Goal: Task Accomplishment & Management: Manage account settings

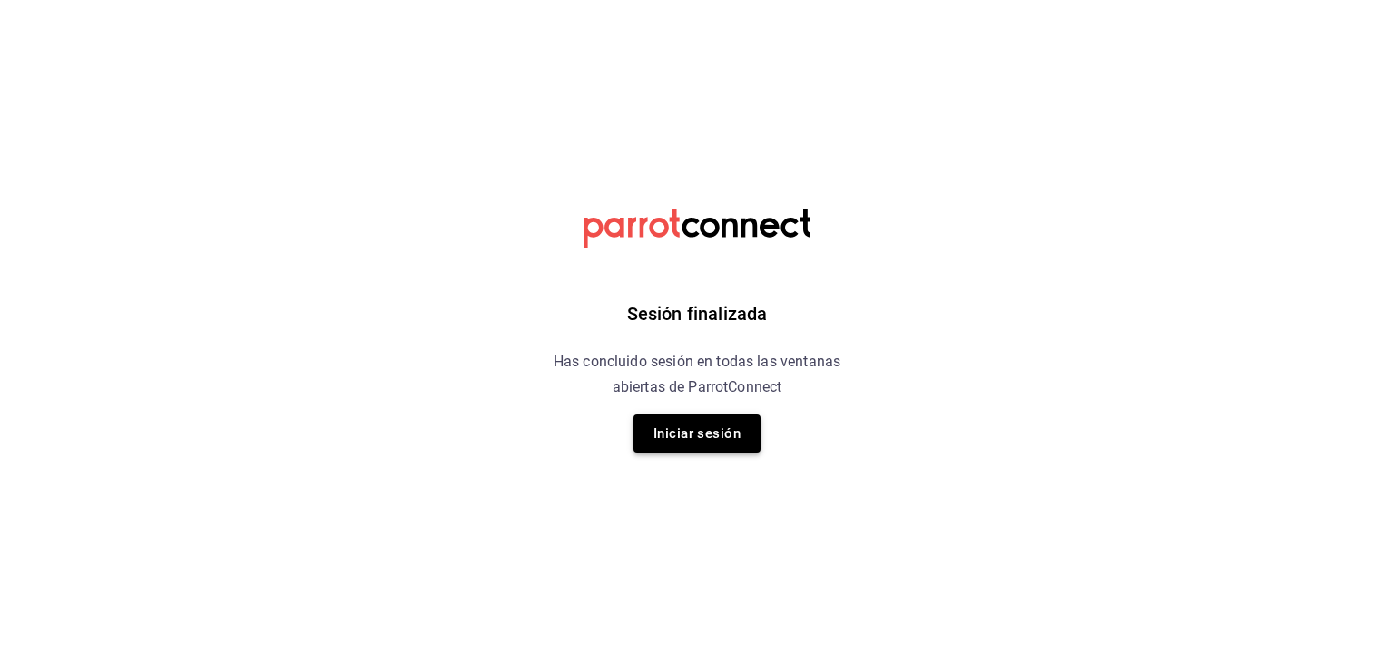
click at [716, 427] on button "Iniciar sesión" at bounding box center [696, 434] width 127 height 38
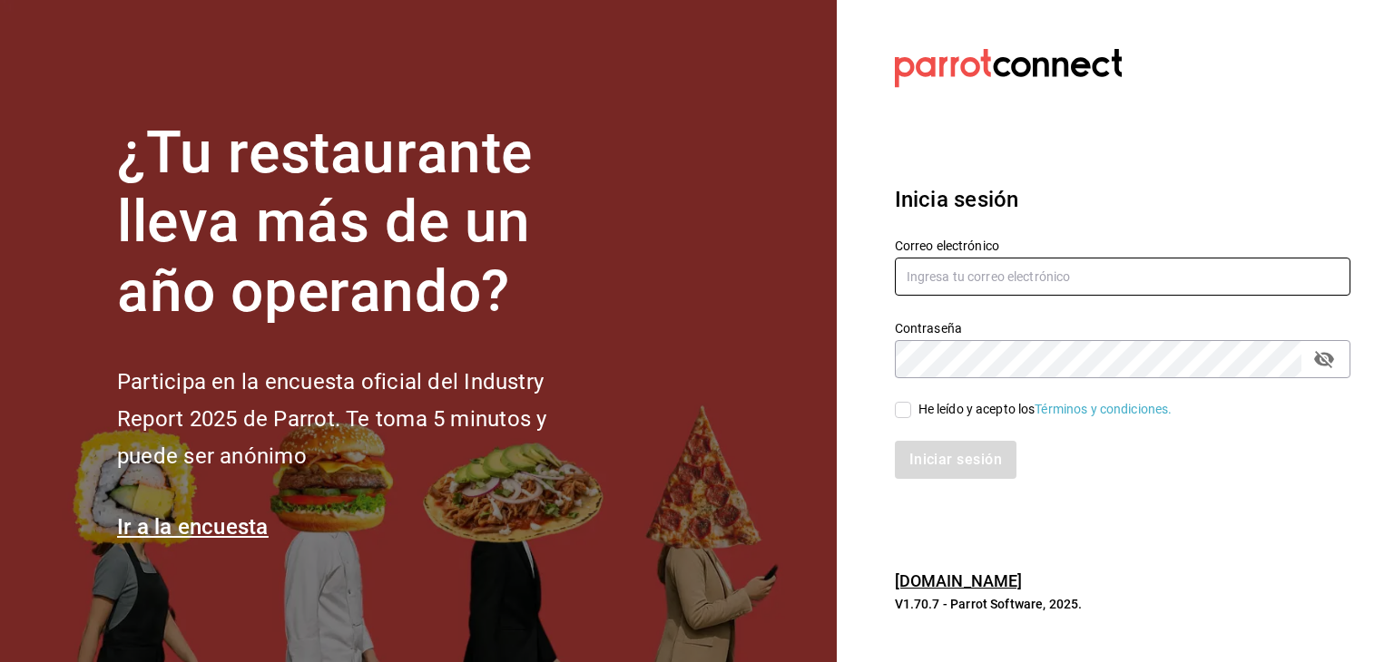
click at [960, 267] on input "text" at bounding box center [1122, 277] width 455 height 38
type input "angeloeg360@gmail.com"
drag, startPoint x: 994, startPoint y: 378, endPoint x: 1032, endPoint y: 328, distance: 63.0
click at [1032, 328] on div "Correo electrónico angeloeg360@gmail.com Contraseña Contraseña He leído y acept…" at bounding box center [1111, 348] width 477 height 264
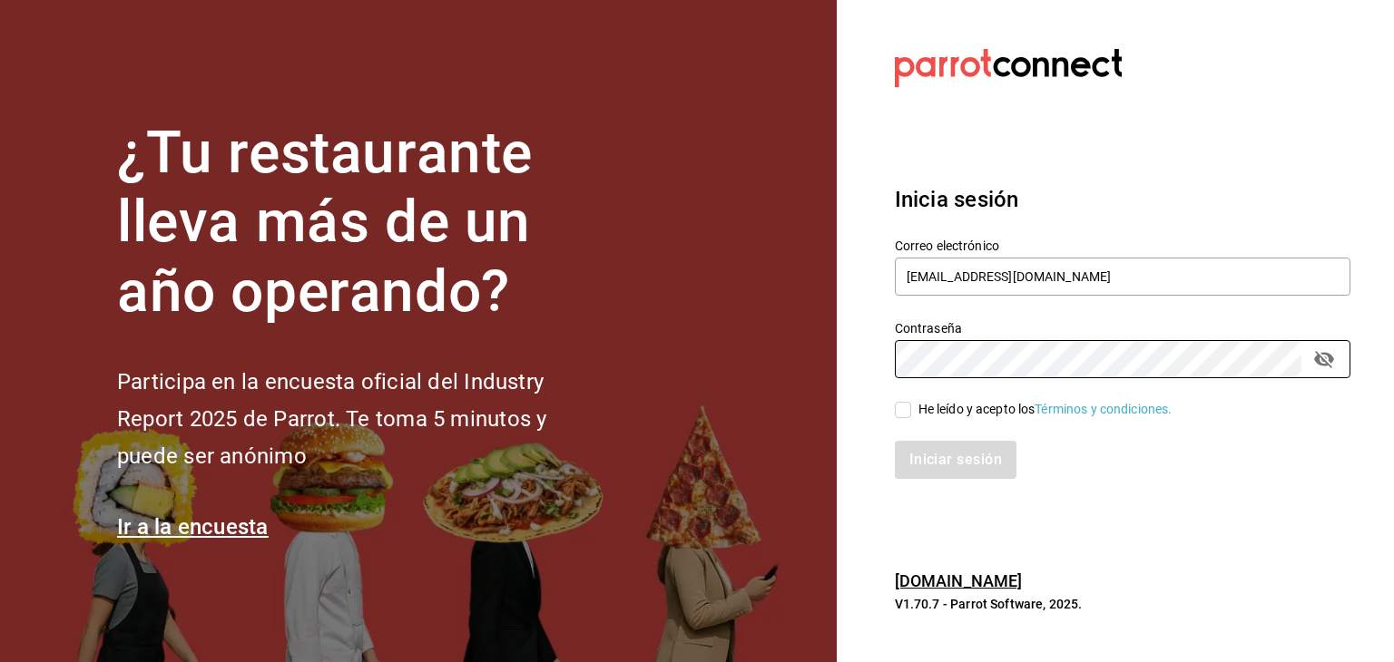
click at [900, 406] on input "He leído y acepto los Términos y condiciones." at bounding box center [903, 410] width 16 height 16
checkbox input "true"
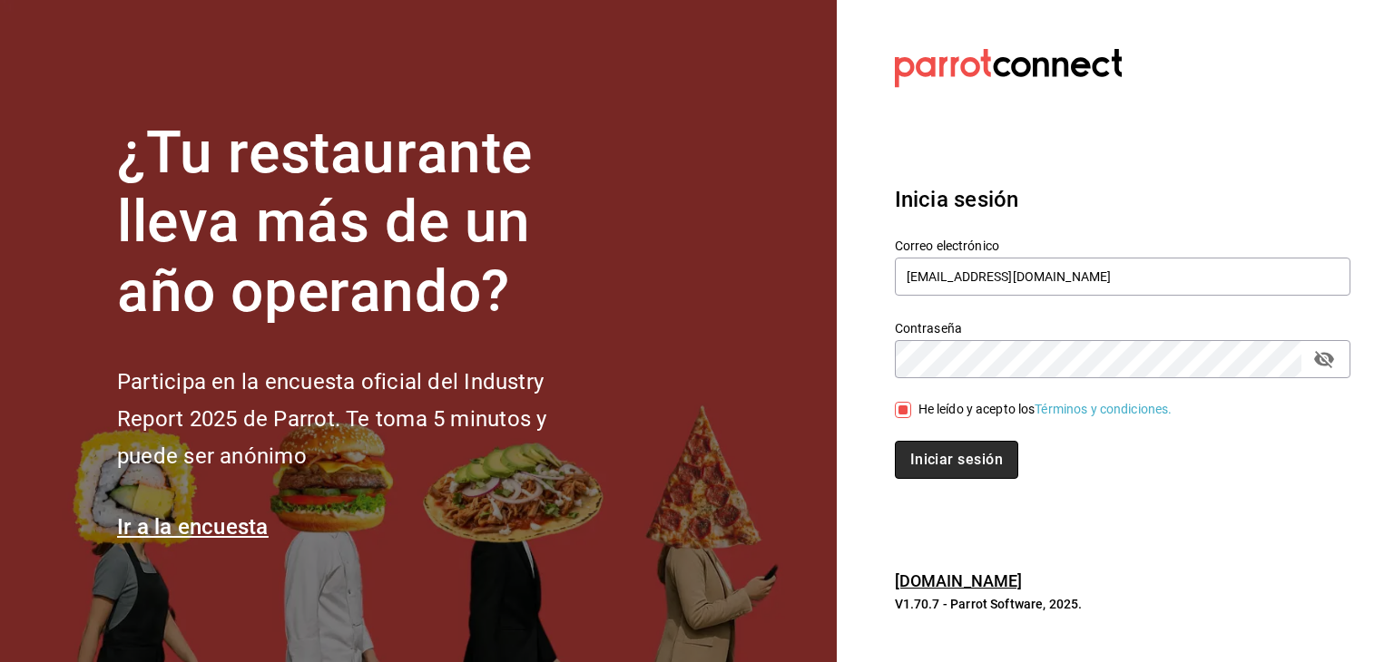
click at [940, 457] on button "Iniciar sesión" at bounding box center [956, 460] width 123 height 38
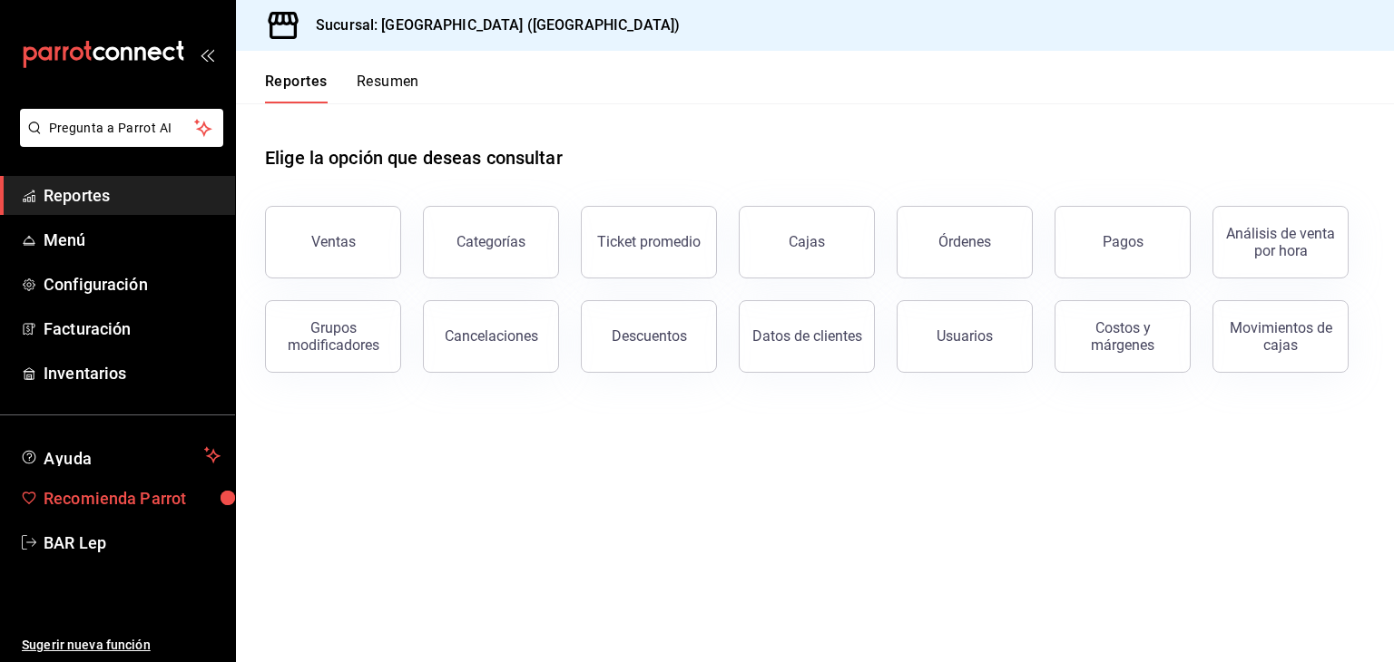
click at [171, 491] on span "Recomienda Parrot" at bounding box center [132, 498] width 177 height 24
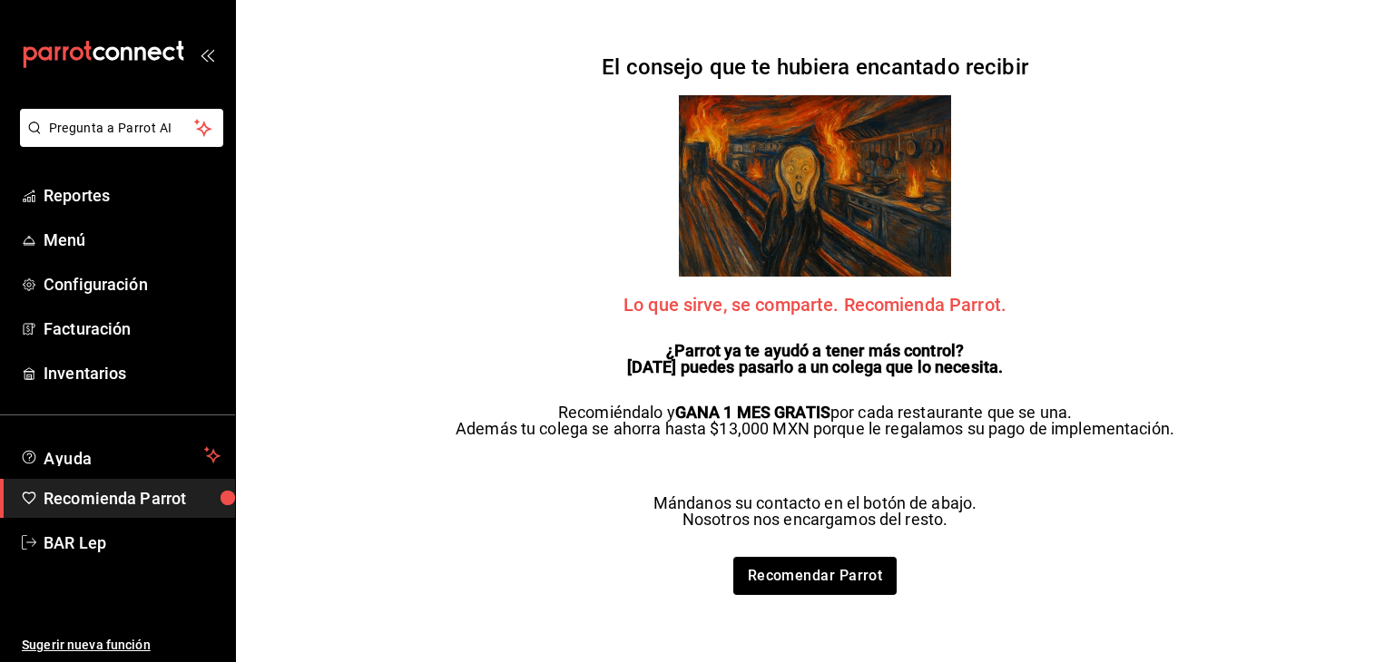
click at [148, 260] on ul "Reportes Menú Configuración Facturación Inventarios" at bounding box center [117, 284] width 235 height 217
click at [105, 240] on span "Menú" at bounding box center [132, 240] width 177 height 24
